Goal: Browse casually

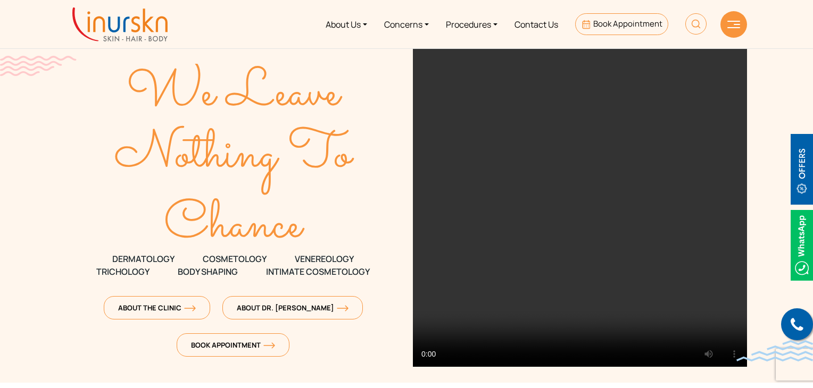
click at [490, 124] on video at bounding box center [580, 207] width 334 height 319
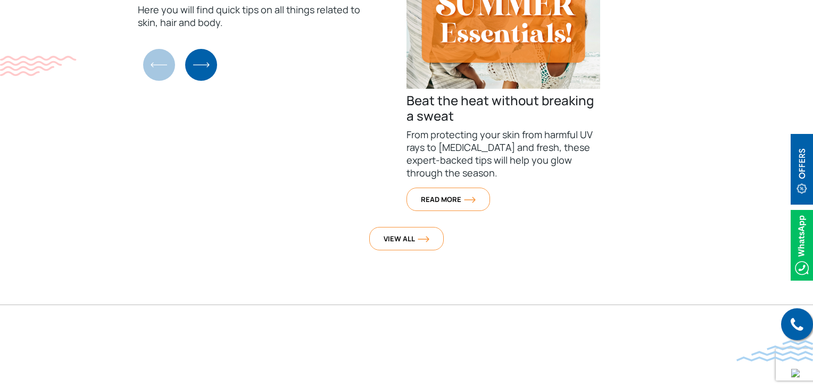
scroll to position [4315, 0]
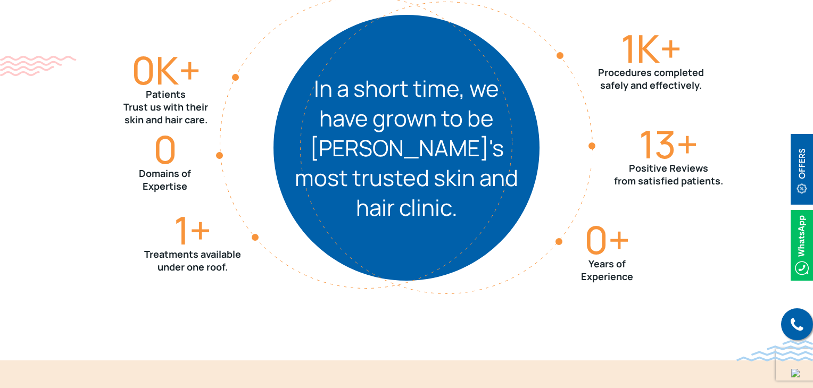
scroll to position [1596, 0]
